Goal: Information Seeking & Learning: Learn about a topic

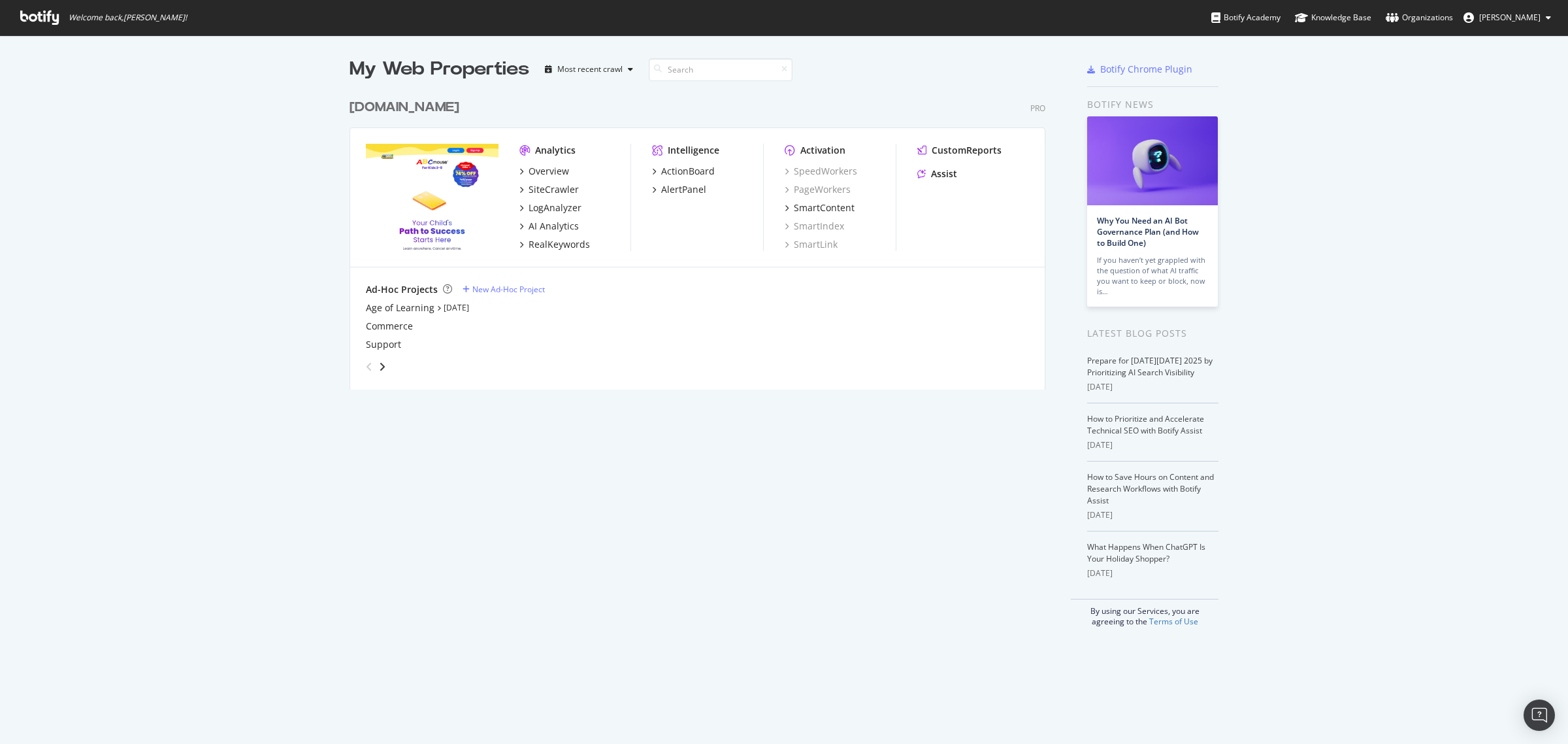
scroll to position [732, 1543]
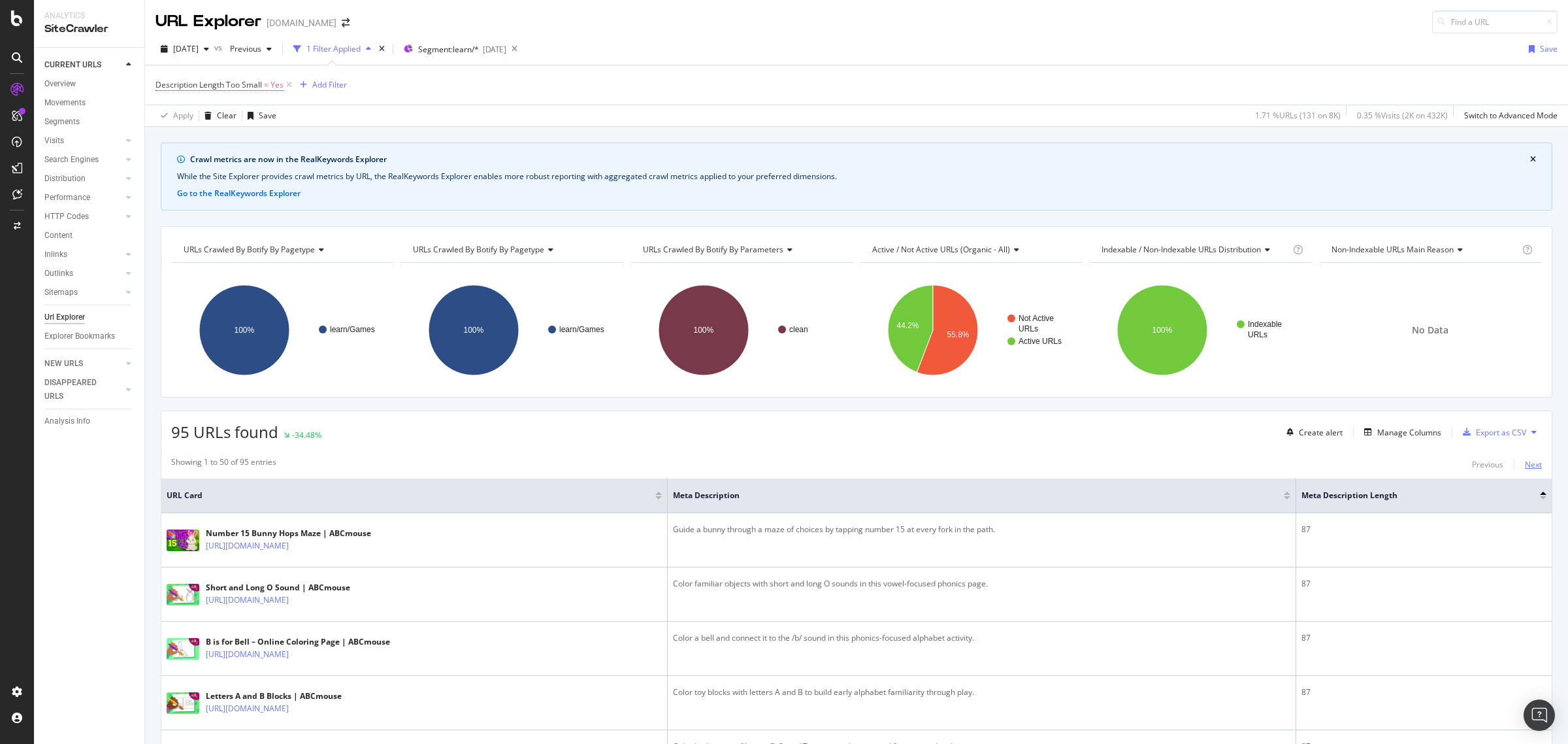
click at [1525, 468] on div "Next" at bounding box center [1534, 464] width 17 height 11
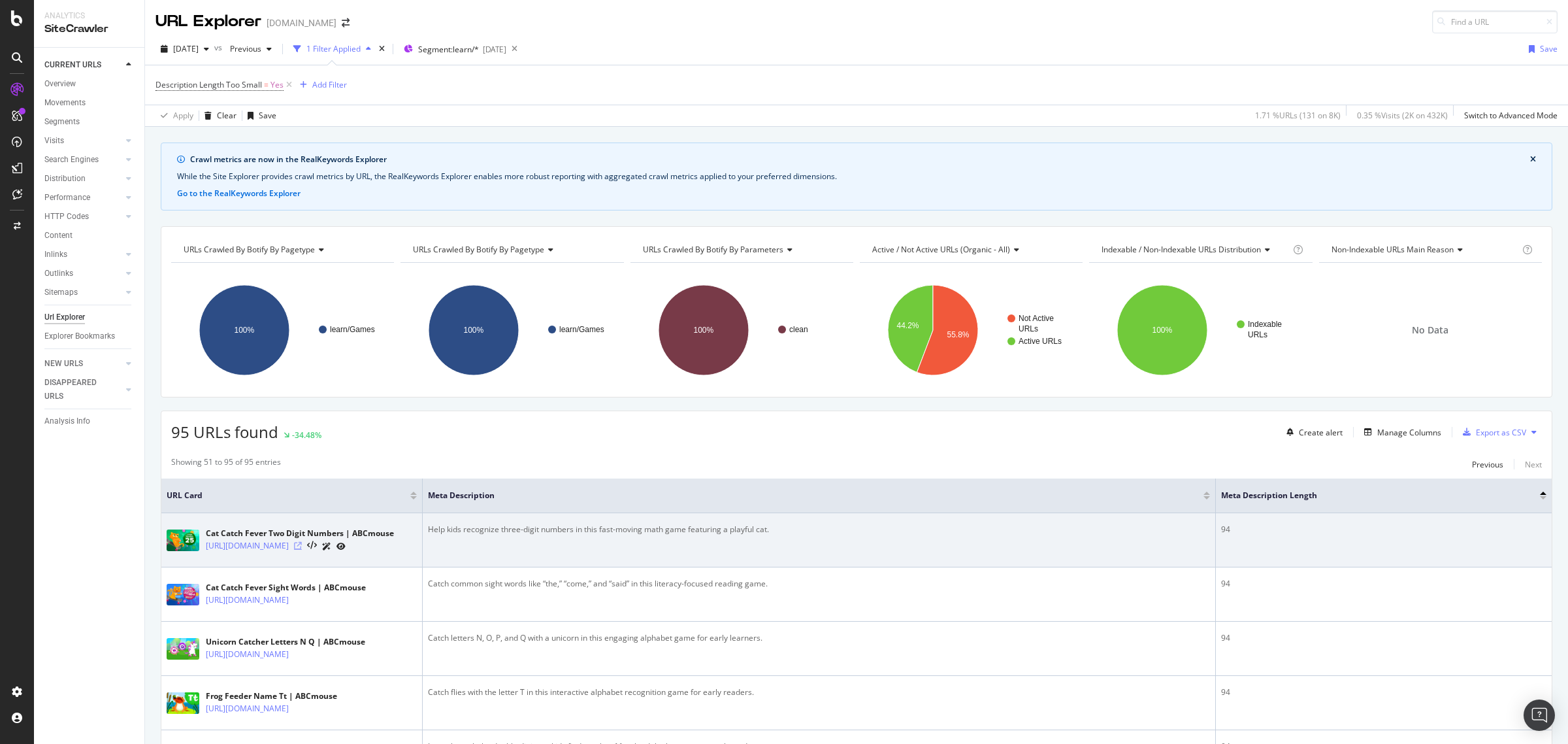
click at [302, 550] on icon at bounding box center [297, 546] width 8 height 8
